Goal: Task Accomplishment & Management: Complete application form

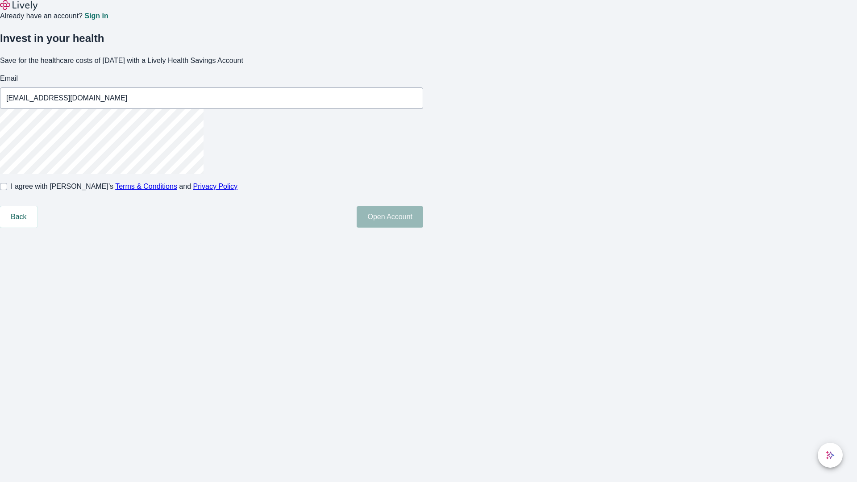
click at [7, 190] on input "I agree with Lively’s Terms & Conditions and Privacy Policy" at bounding box center [3, 186] width 7 height 7
checkbox input "true"
click at [423, 228] on button "Open Account" at bounding box center [390, 216] width 67 height 21
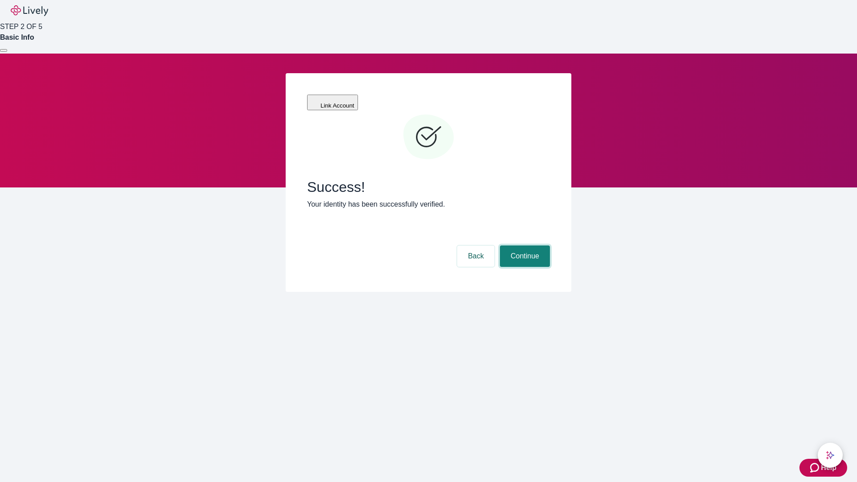
click at [524, 246] on button "Continue" at bounding box center [525, 256] width 50 height 21
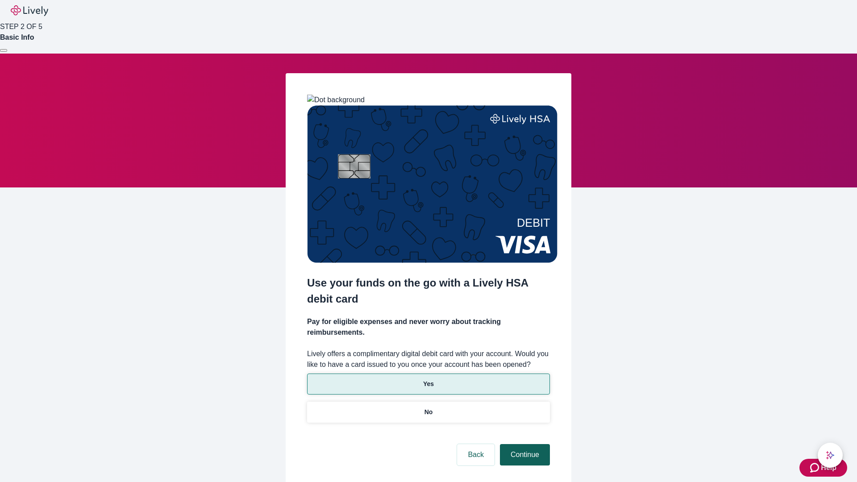
click at [428, 408] on p "No" at bounding box center [429, 412] width 8 height 9
click at [524, 444] on button "Continue" at bounding box center [525, 454] width 50 height 21
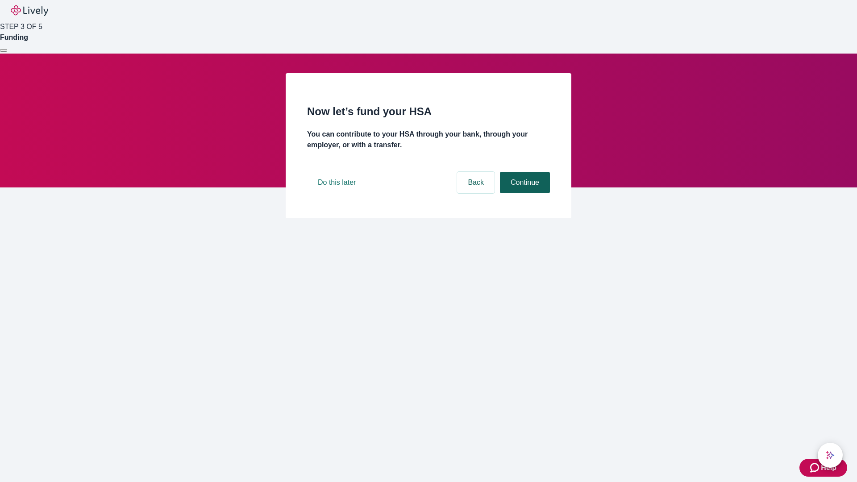
click at [524, 193] on button "Continue" at bounding box center [525, 182] width 50 height 21
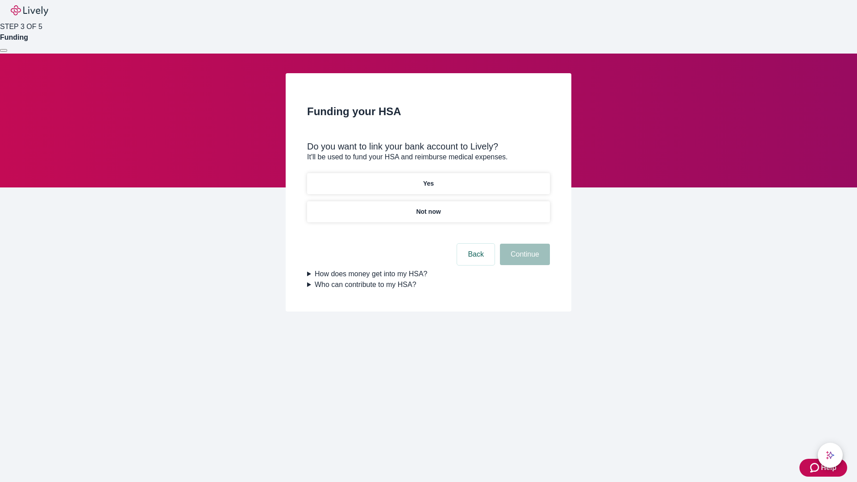
click at [428, 207] on p "Not now" at bounding box center [428, 211] width 25 height 9
click at [524, 260] on button "Continue" at bounding box center [525, 254] width 50 height 21
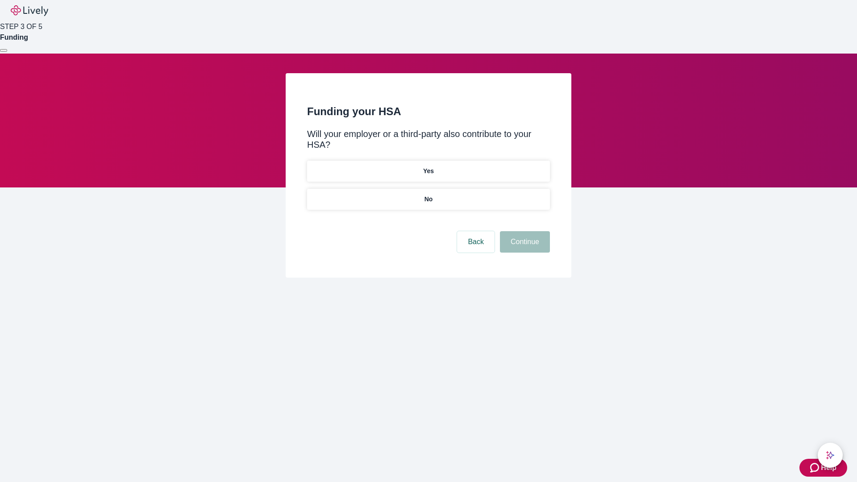
click at [428, 195] on p "No" at bounding box center [429, 199] width 8 height 9
click at [524, 231] on button "Continue" at bounding box center [525, 241] width 50 height 21
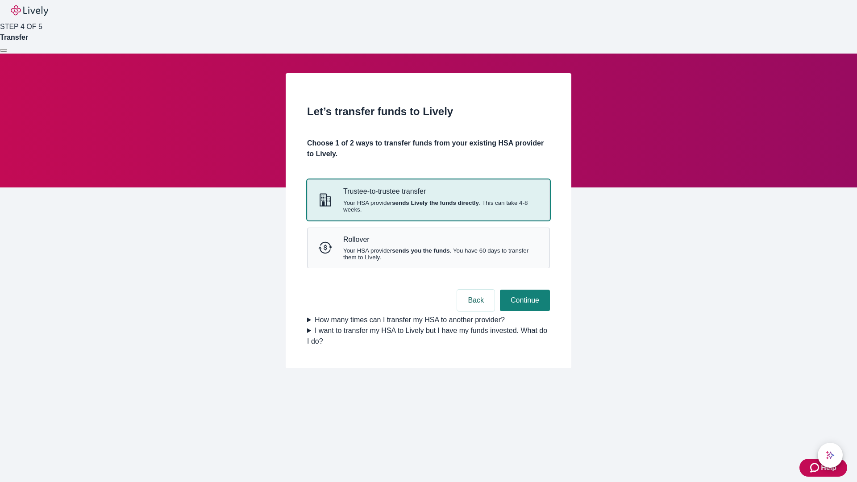
click at [428, 206] on strong "sends Lively the funds directly" at bounding box center [435, 203] width 87 height 7
click at [524, 311] on button "Continue" at bounding box center [525, 300] width 50 height 21
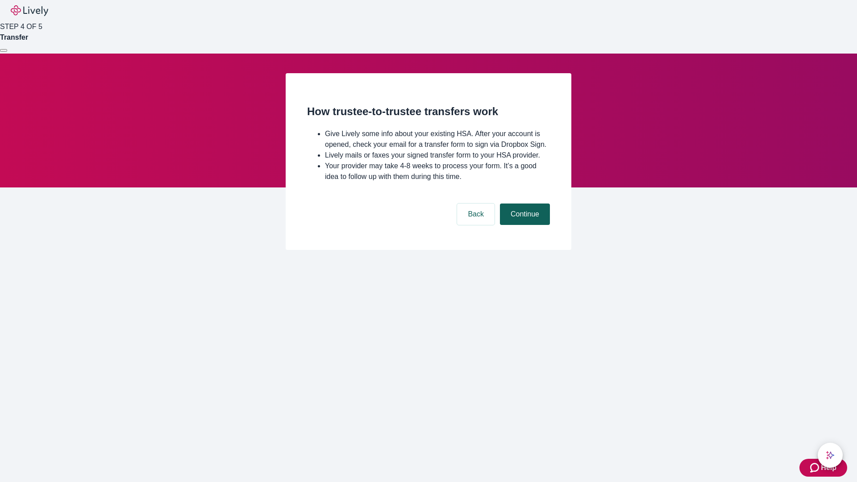
click at [524, 225] on button "Continue" at bounding box center [525, 214] width 50 height 21
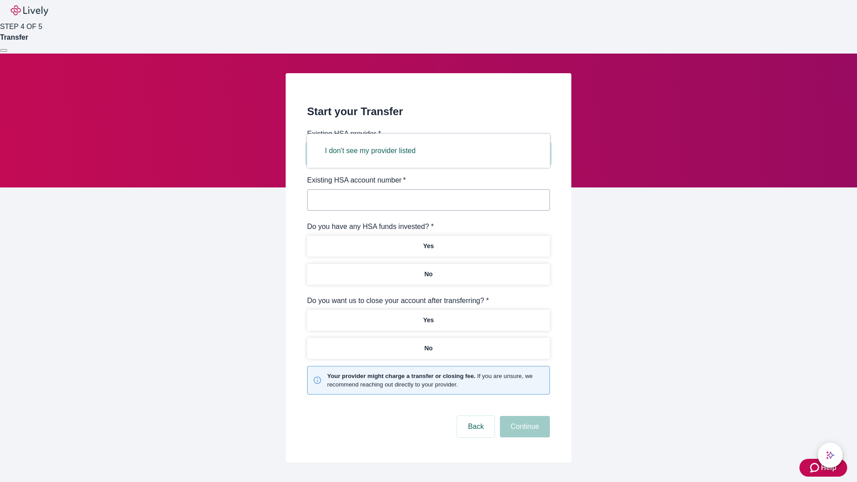
click at [373, 151] on button "I don't see my provider listed" at bounding box center [370, 150] width 112 height 21
type input "Other"
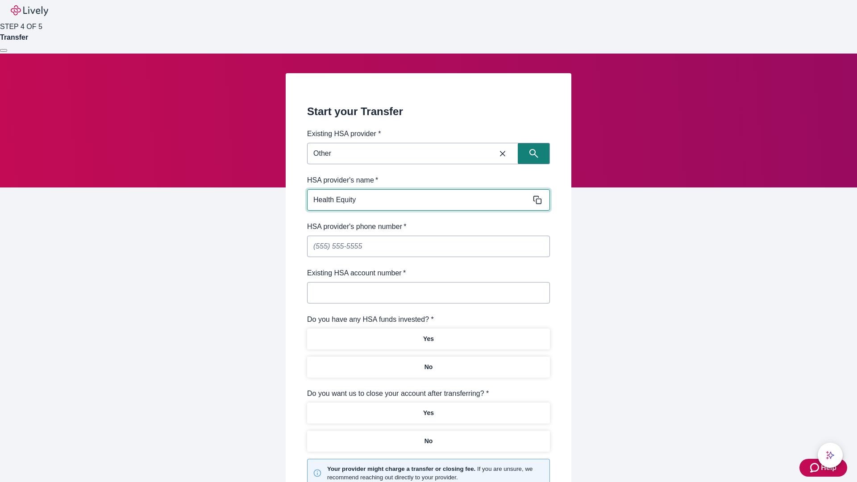
type input "Health Equity"
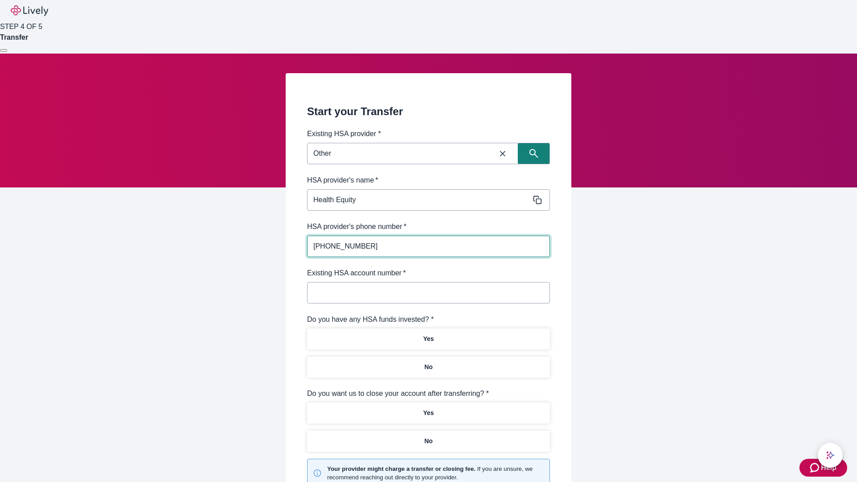
type input "(434) 343-4344"
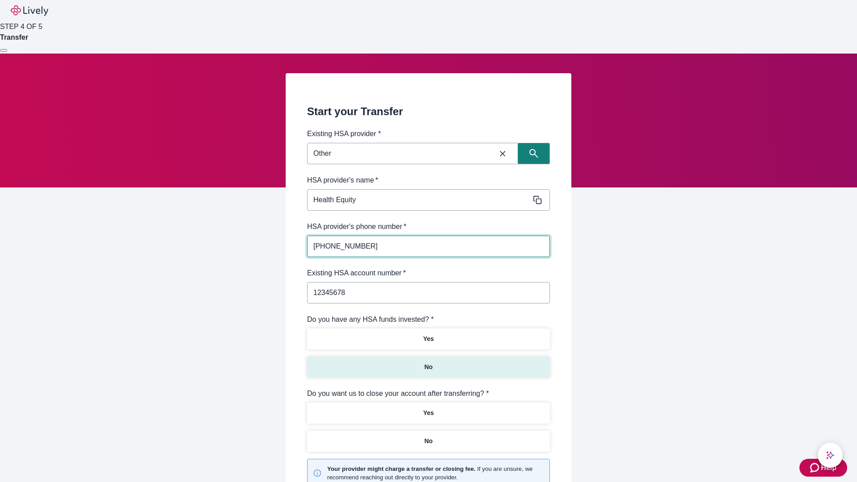
type input "12345678"
click at [428, 362] on p "No" at bounding box center [429, 366] width 8 height 9
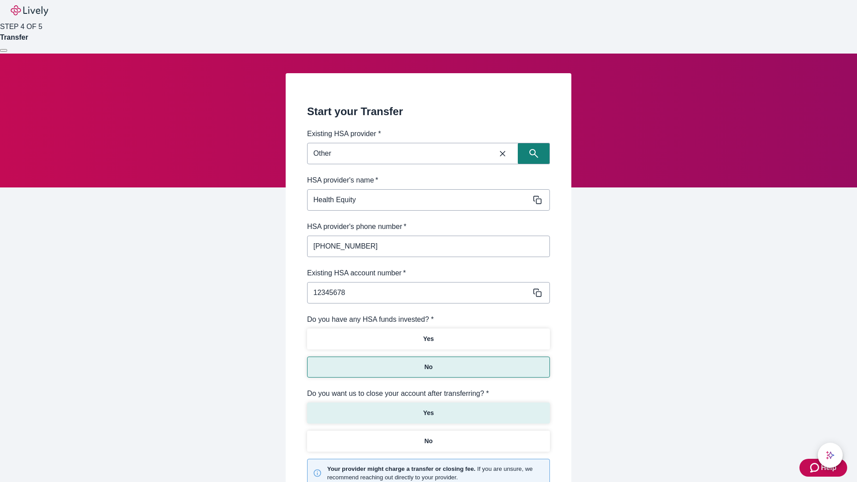
click at [428, 408] on p "Yes" at bounding box center [428, 412] width 11 height 9
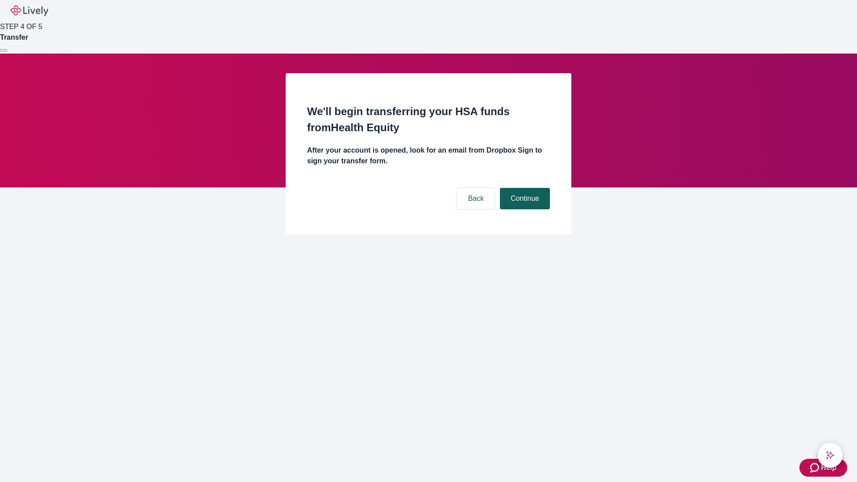
click at [524, 188] on button "Continue" at bounding box center [525, 198] width 50 height 21
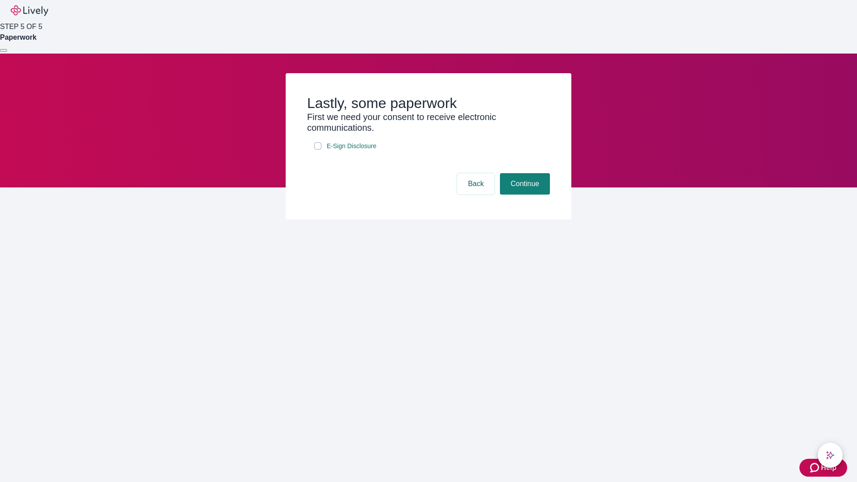
click at [318, 150] on input "E-Sign Disclosure" at bounding box center [317, 145] width 7 height 7
checkbox input "true"
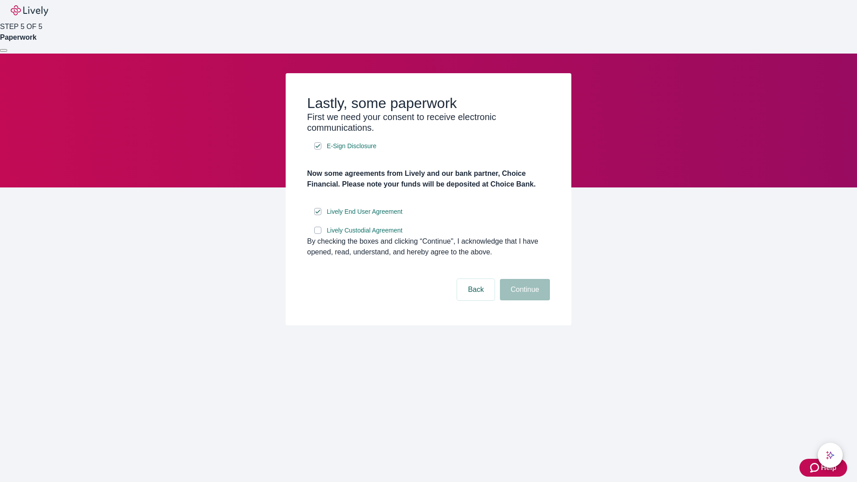
click at [318, 234] on input "Lively Custodial Agreement" at bounding box center [317, 230] width 7 height 7
checkbox input "true"
click at [524, 300] on button "Continue" at bounding box center [525, 289] width 50 height 21
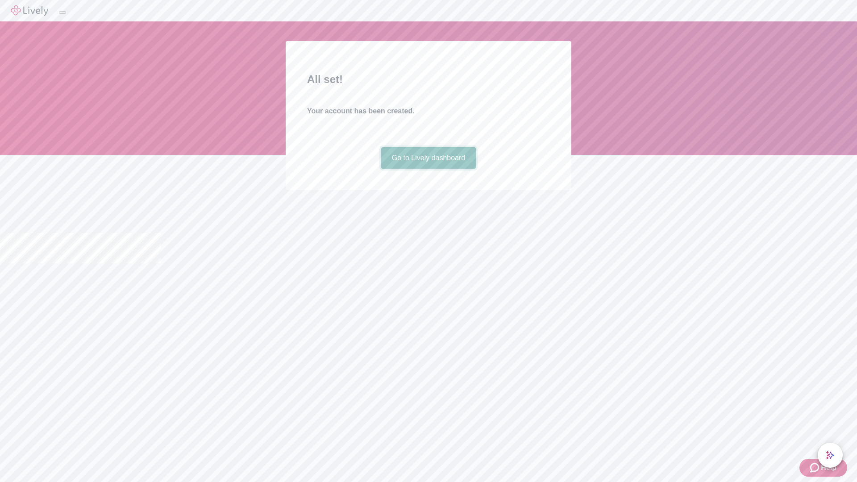
click at [428, 169] on link "Go to Lively dashboard" at bounding box center [428, 157] width 95 height 21
